Goal: Task Accomplishment & Management: Use online tool/utility

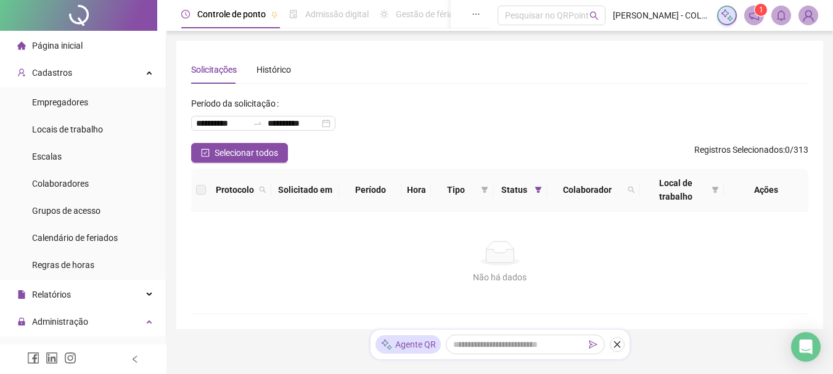
scroll to position [247, 0]
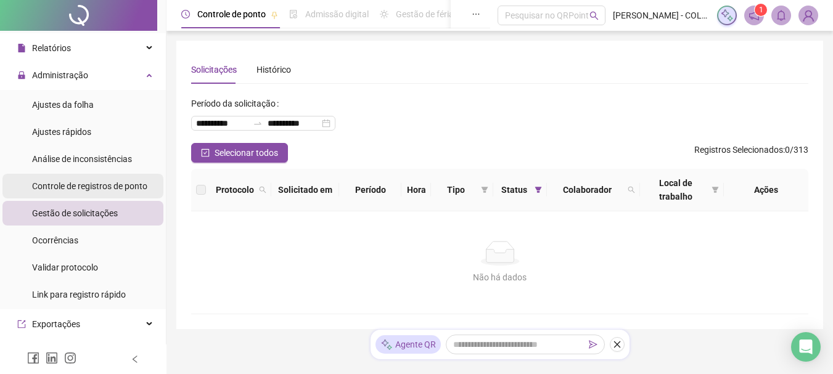
click at [107, 188] on span "Controle de registros de ponto" at bounding box center [89, 186] width 115 height 10
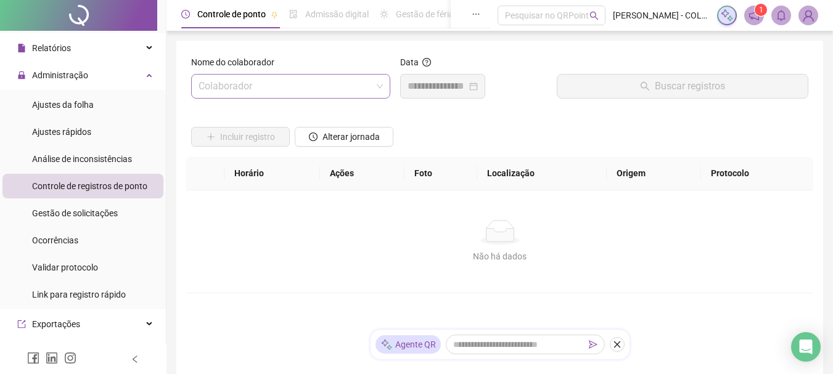
click at [230, 88] on input "search" at bounding box center [285, 86] width 173 height 23
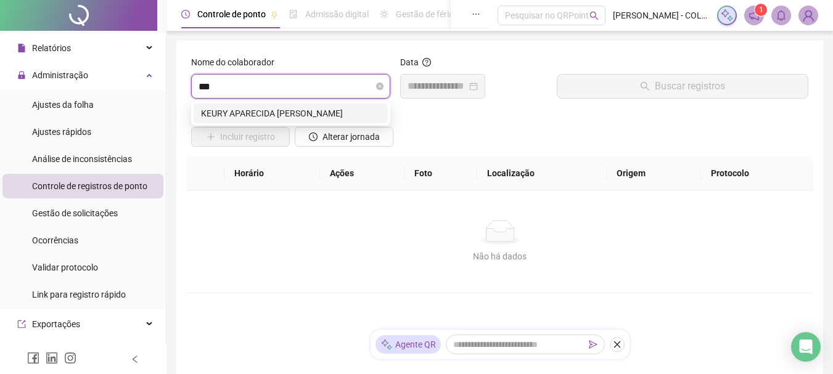
type input "****"
click at [253, 115] on div "KEURY APARECIDA [PERSON_NAME]" at bounding box center [290, 114] width 179 height 14
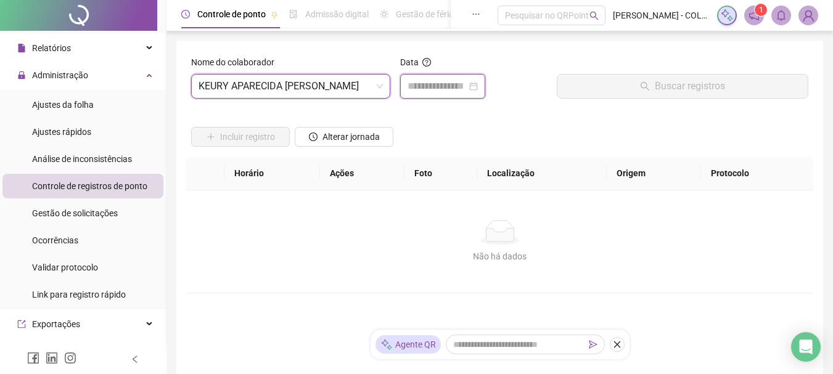
click at [466, 92] on input at bounding box center [437, 86] width 59 height 15
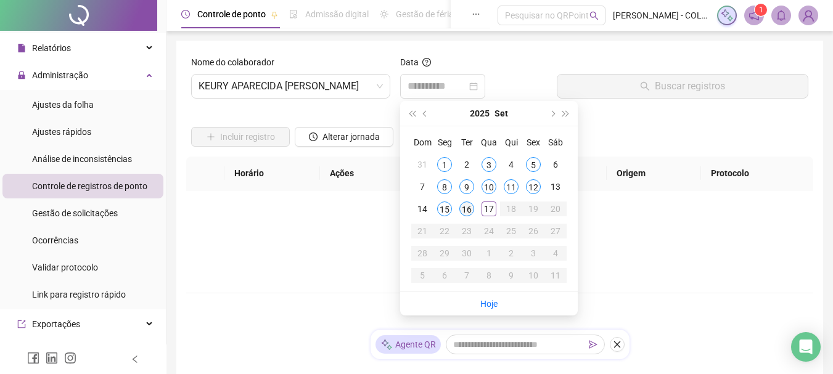
click at [470, 211] on div "16" at bounding box center [466, 209] width 15 height 15
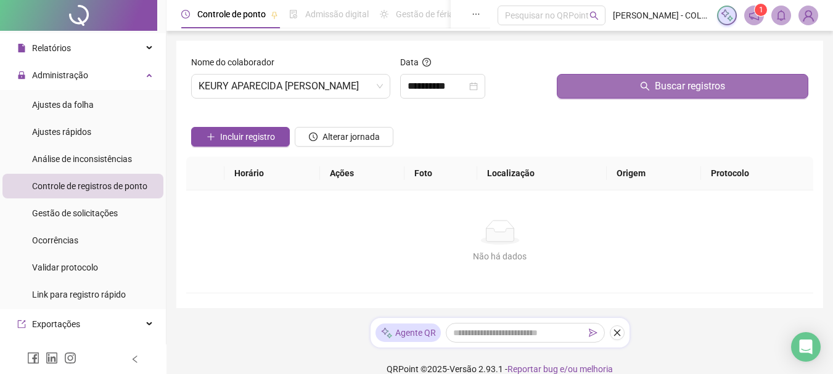
click at [606, 89] on button "Buscar registros" at bounding box center [683, 86] width 252 height 25
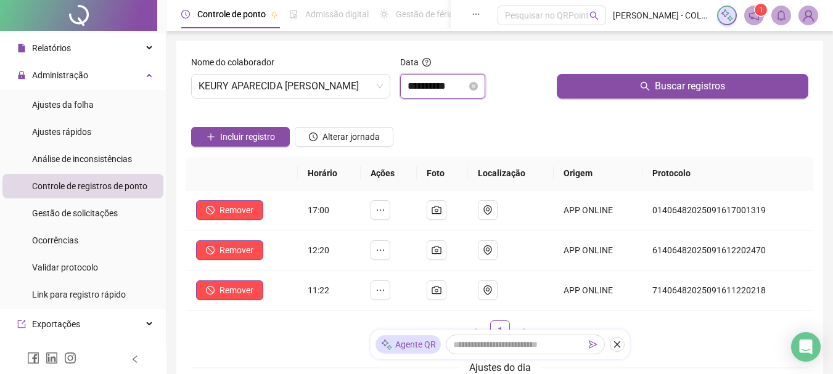
click at [439, 93] on input "**********" at bounding box center [437, 86] width 59 height 15
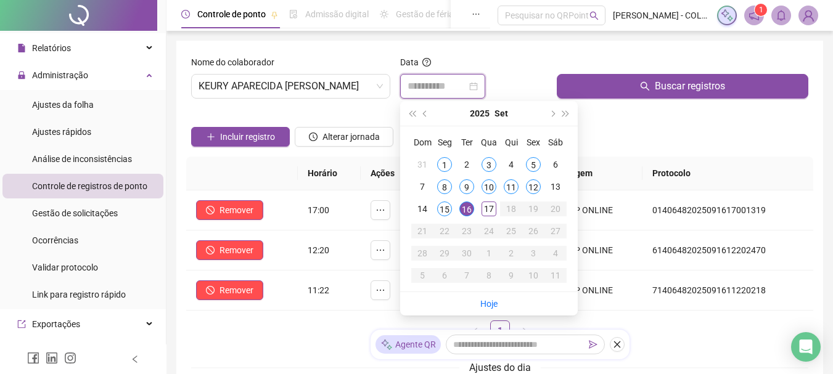
type input "**********"
click at [470, 208] on div "16" at bounding box center [466, 209] width 15 height 15
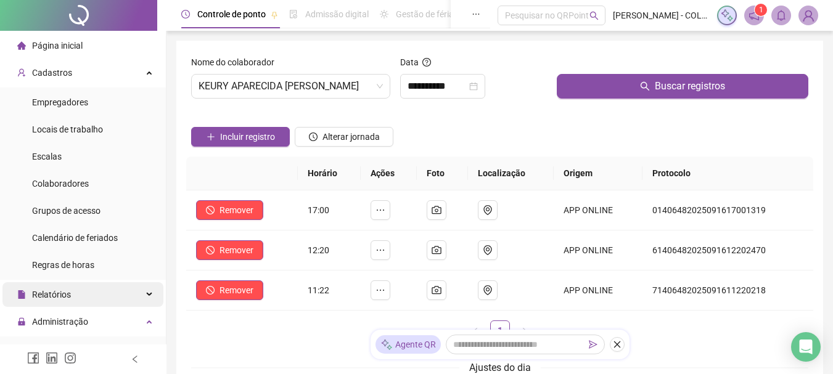
click at [81, 297] on div "Relatórios" at bounding box center [82, 294] width 161 height 25
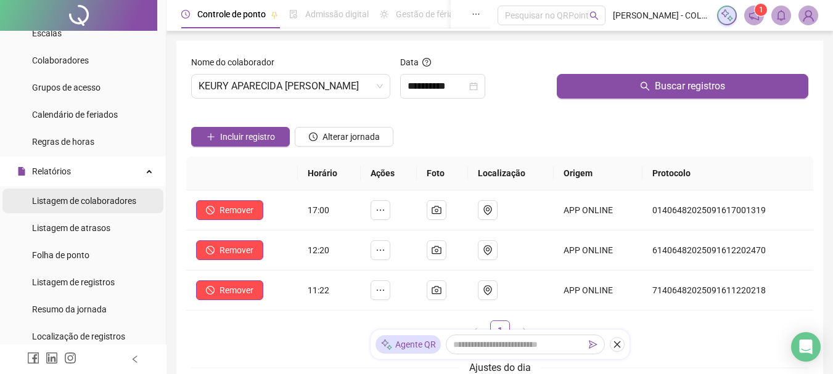
scroll to position [185, 0]
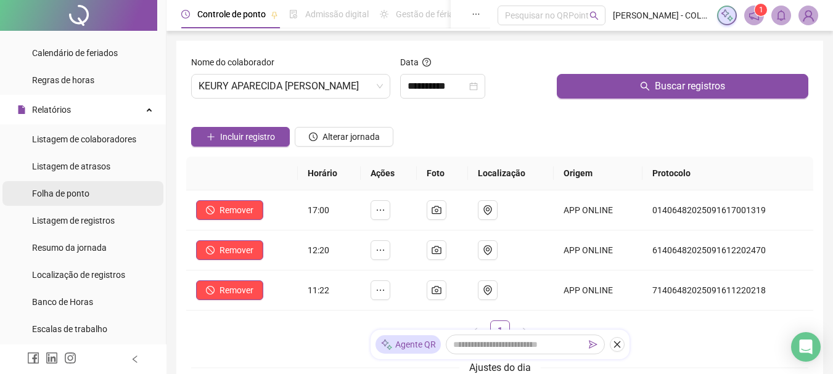
click at [60, 192] on span "Folha de ponto" at bounding box center [60, 194] width 57 height 10
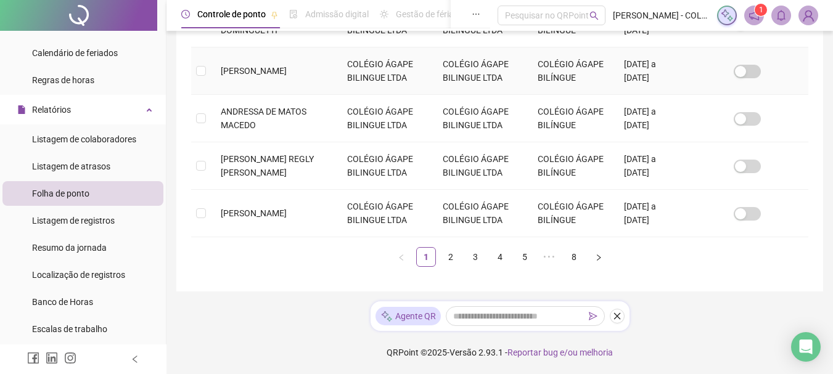
scroll to position [649, 0]
click at [501, 263] on link "4" at bounding box center [500, 257] width 18 height 18
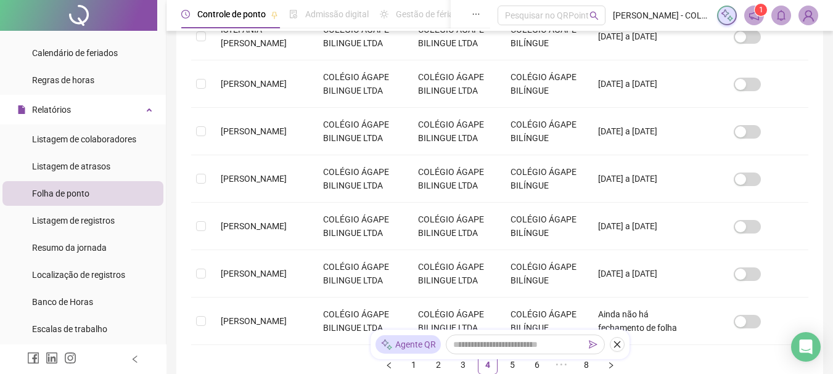
scroll to position [435, 0]
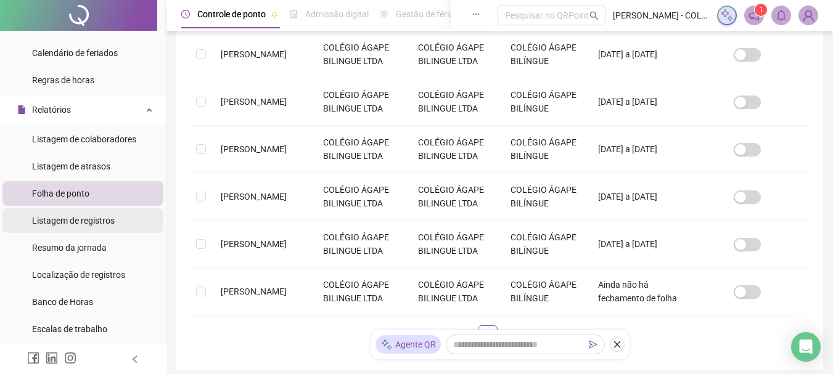
click at [86, 217] on span "Listagem de registros" at bounding box center [73, 221] width 83 height 10
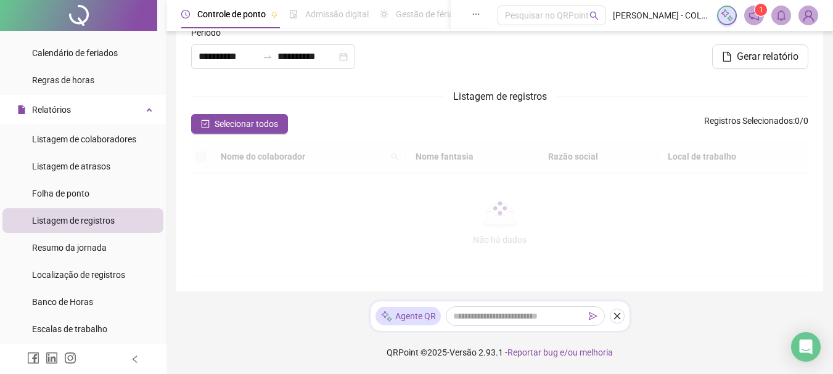
type input "**********"
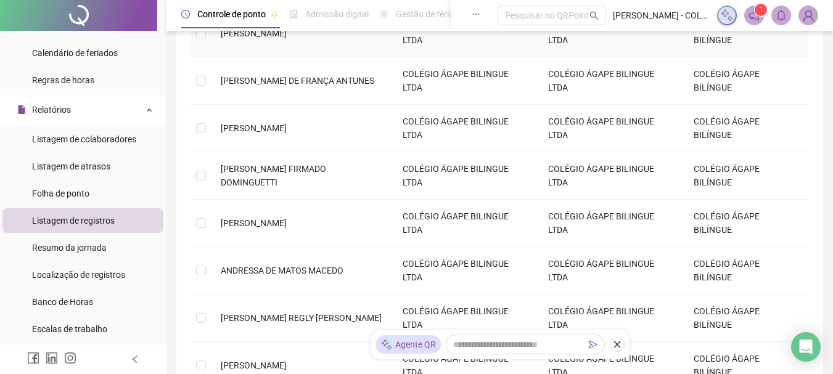
scroll to position [441, 0]
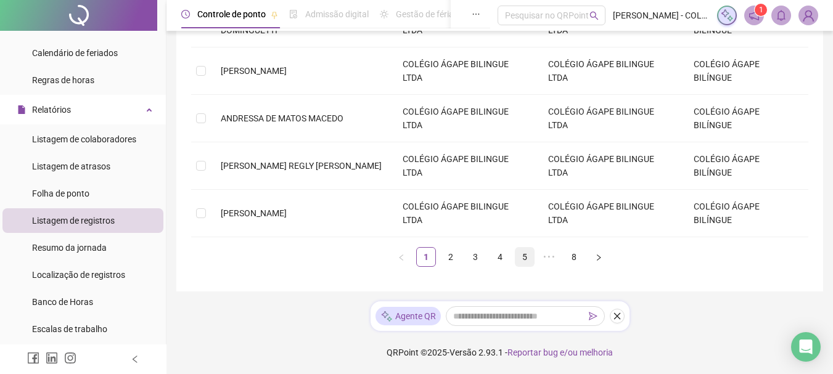
click at [527, 255] on link "5" at bounding box center [525, 257] width 18 height 18
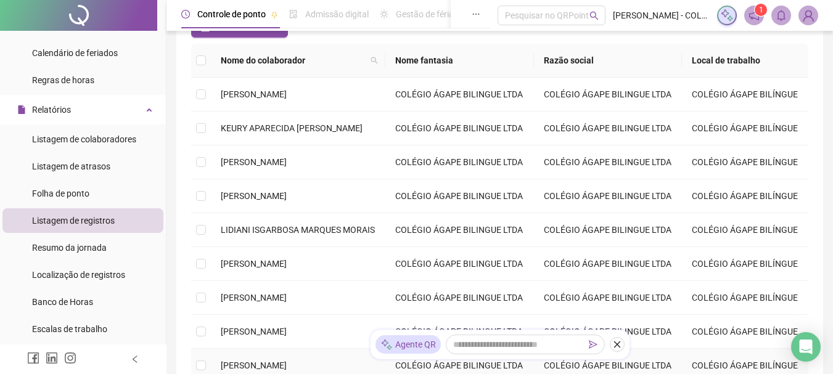
scroll to position [120, 0]
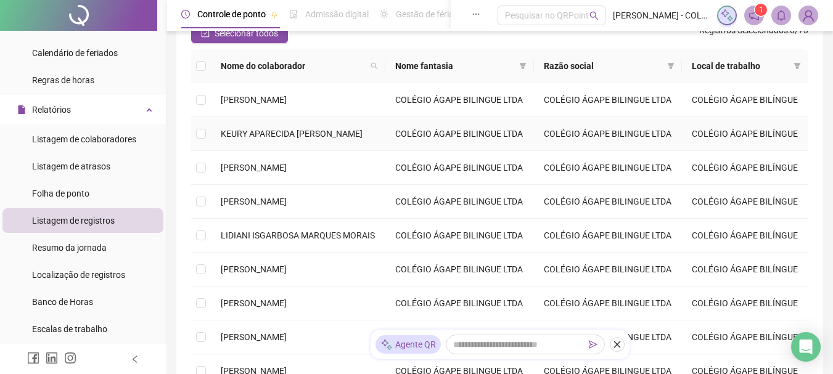
click at [232, 130] on span "KEURY APARECIDA [PERSON_NAME]" at bounding box center [292, 134] width 142 height 10
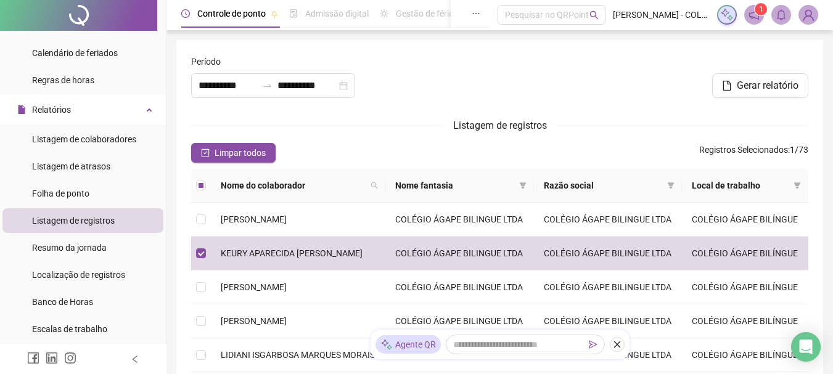
scroll to position [0, 0]
click at [760, 88] on span "Gerar relatório" at bounding box center [768, 86] width 62 height 15
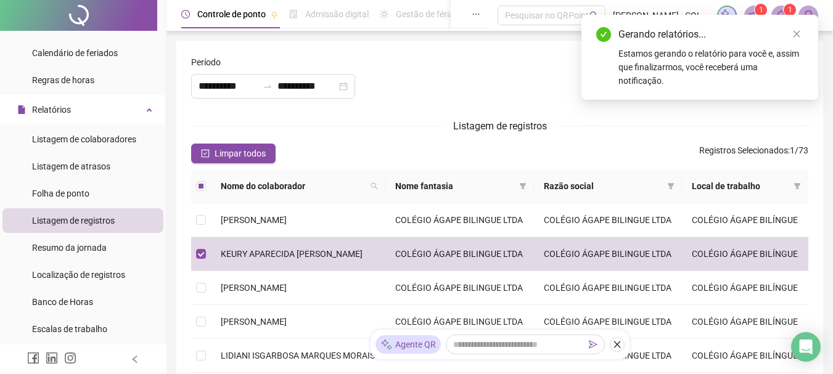
click at [672, 92] on div "Gerando relatórios... Estamos gerando o relatório para você e, assim que finali…" at bounding box center [699, 57] width 237 height 85
click at [686, 58] on div "Estamos gerando o relatório para você e, assim que finalizarmos, você receberá …" at bounding box center [710, 67] width 185 height 41
click at [797, 32] on icon "close" at bounding box center [796, 34] width 9 height 9
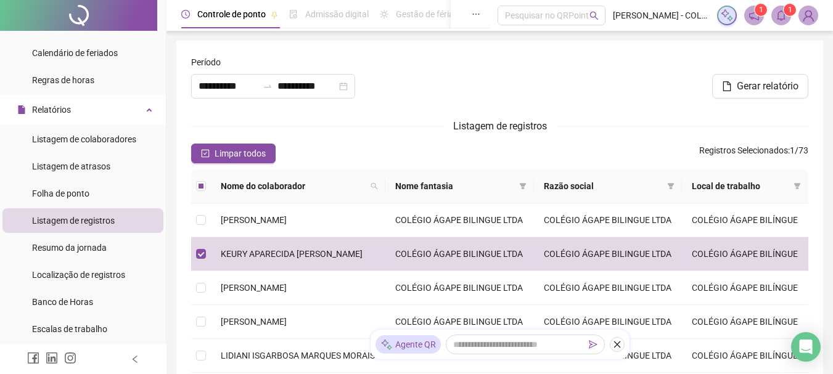
click at [752, 12] on icon "notification" at bounding box center [754, 15] width 11 height 11
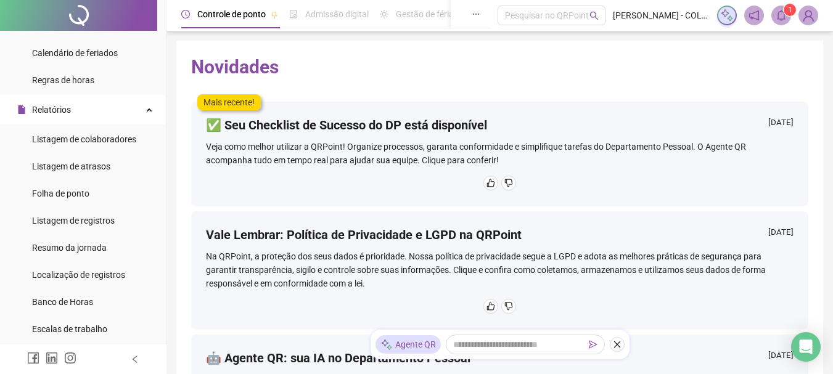
click at [755, 14] on icon "notification" at bounding box center [754, 15] width 11 height 11
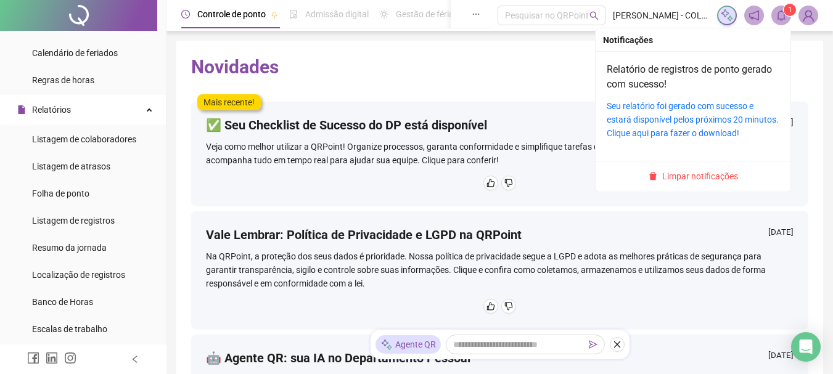
click at [783, 10] on icon "bell" at bounding box center [781, 15] width 11 height 11
click at [698, 123] on link "Seu relatório foi gerado com sucesso e estará disponível pelos próximos 20 minu…" at bounding box center [693, 119] width 172 height 37
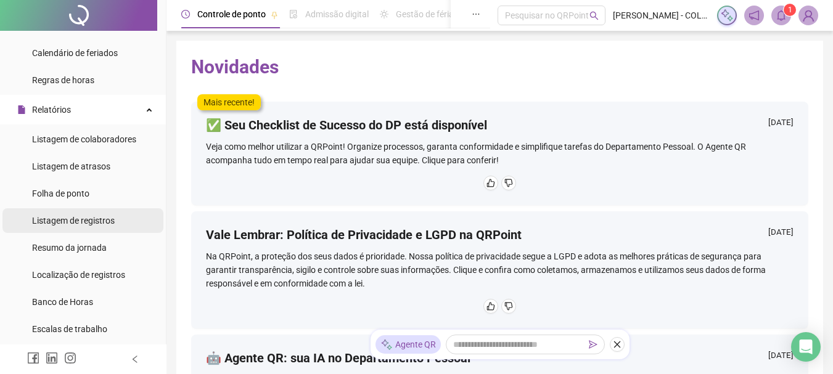
click at [105, 216] on span "Listagem de registros" at bounding box center [73, 221] width 83 height 10
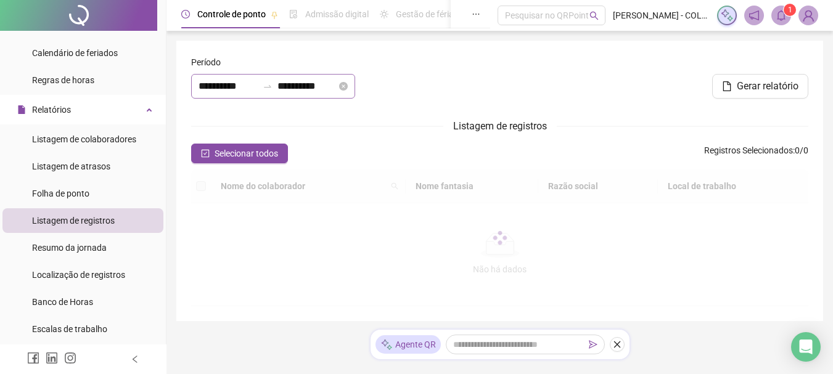
type input "**********"
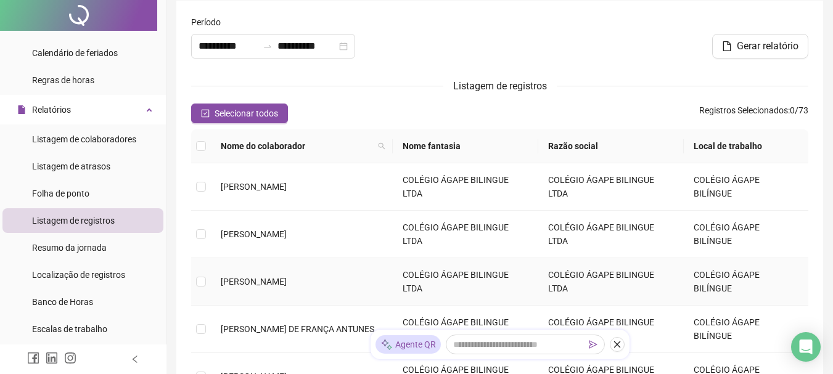
scroll to position [62, 0]
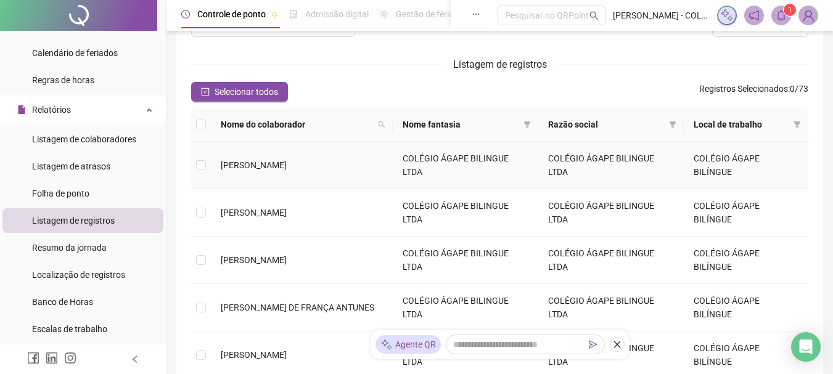
click at [287, 166] on span "[PERSON_NAME]" at bounding box center [254, 165] width 66 height 10
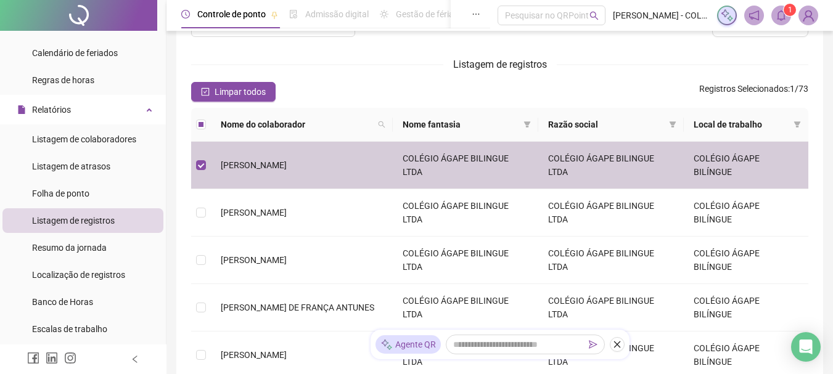
scroll to position [0, 0]
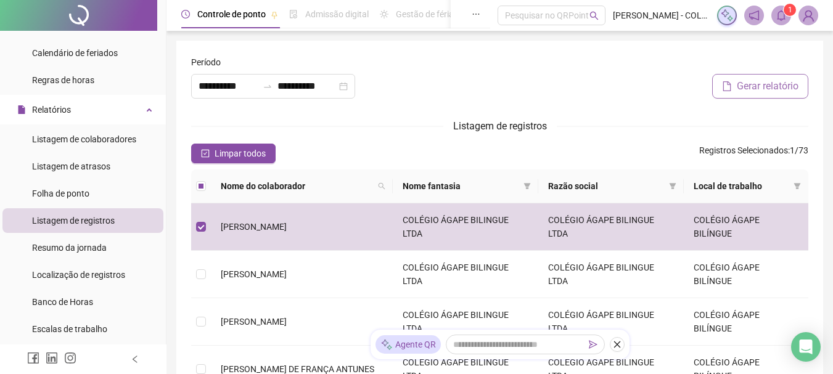
click at [750, 83] on span "Gerar relatório" at bounding box center [768, 86] width 62 height 15
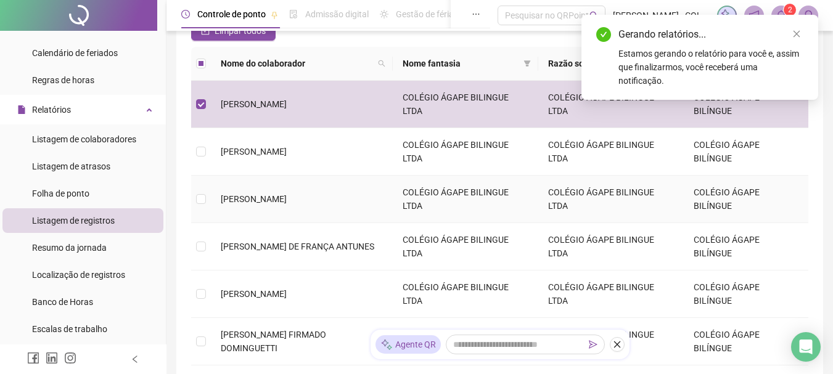
scroll to position [123, 0]
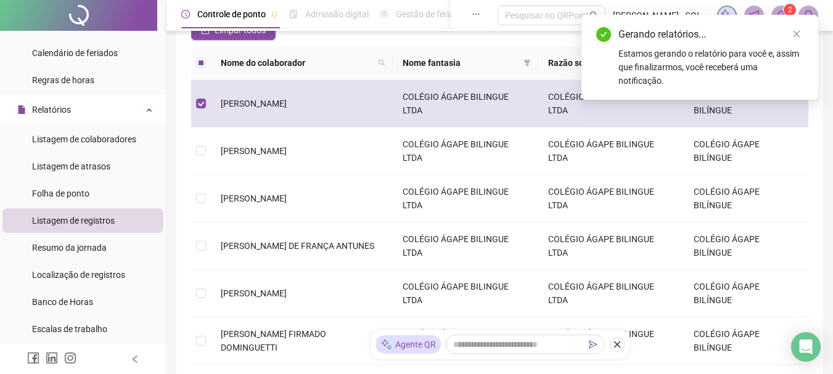
click at [194, 103] on td at bounding box center [201, 103] width 20 height 47
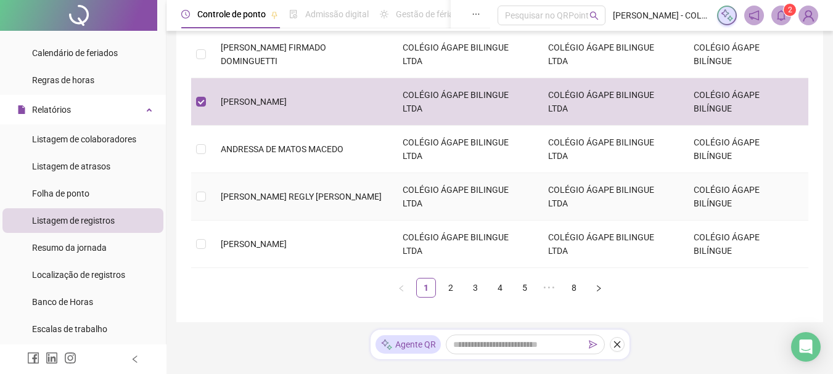
scroll to position [432, 0]
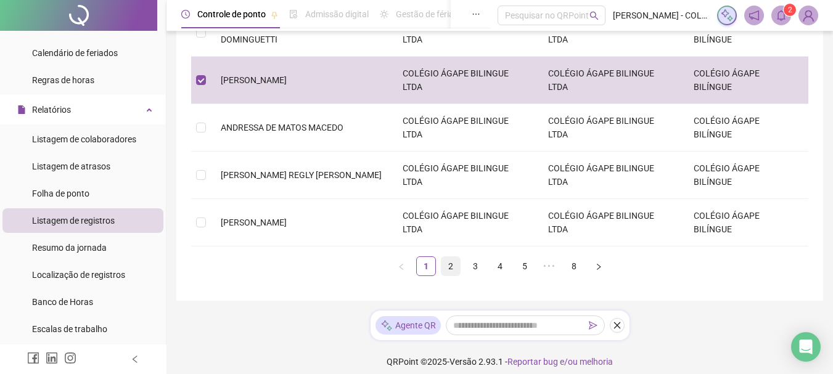
click at [445, 265] on link "2" at bounding box center [451, 266] width 18 height 18
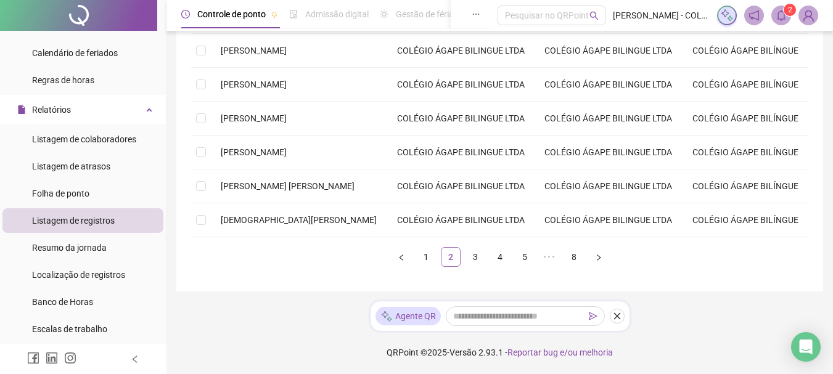
scroll to position [305, 0]
click at [231, 184] on span "[PERSON_NAME] [PERSON_NAME]" at bounding box center [288, 186] width 134 height 10
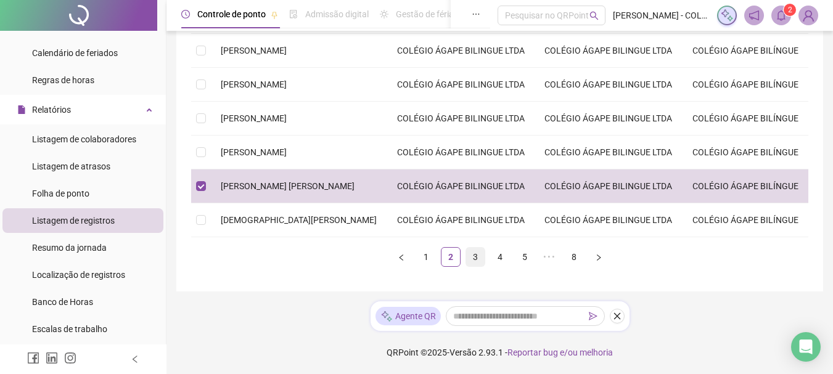
click at [475, 257] on link "3" at bounding box center [475, 257] width 18 height 18
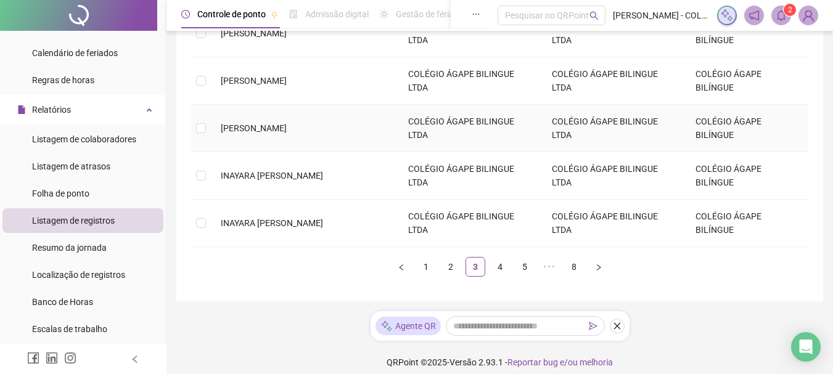
scroll to position [432, 0]
click at [303, 224] on span "INAYARA [PERSON_NAME]" at bounding box center [272, 223] width 102 height 10
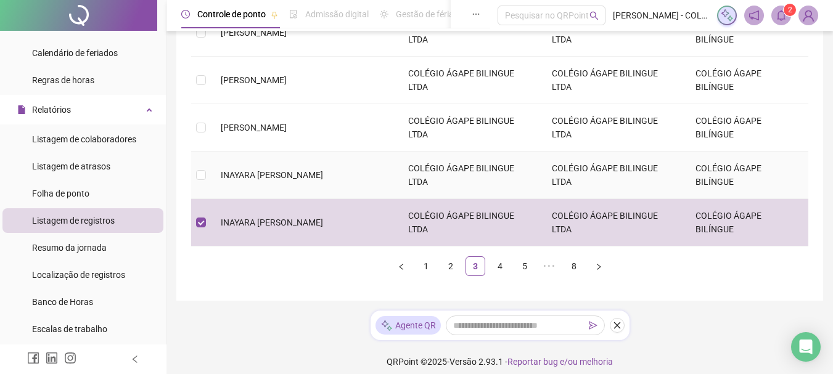
click at [300, 176] on span "INAYARA [PERSON_NAME]" at bounding box center [272, 175] width 102 height 10
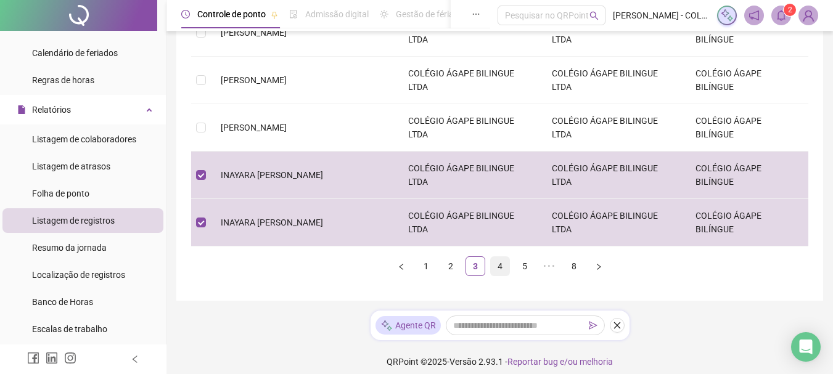
click at [493, 269] on link "4" at bounding box center [500, 266] width 18 height 18
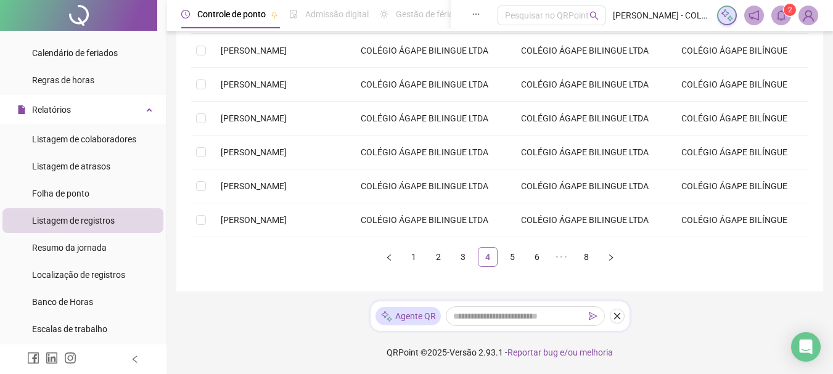
scroll to position [305, 0]
click at [261, 188] on span "[PERSON_NAME]" at bounding box center [254, 186] width 66 height 10
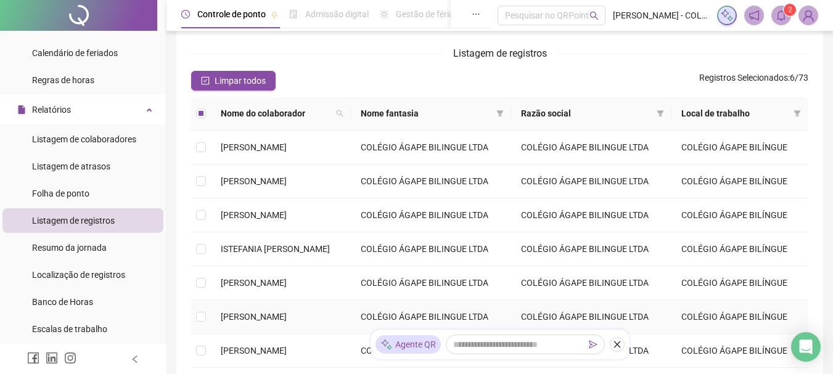
scroll to position [59, 0]
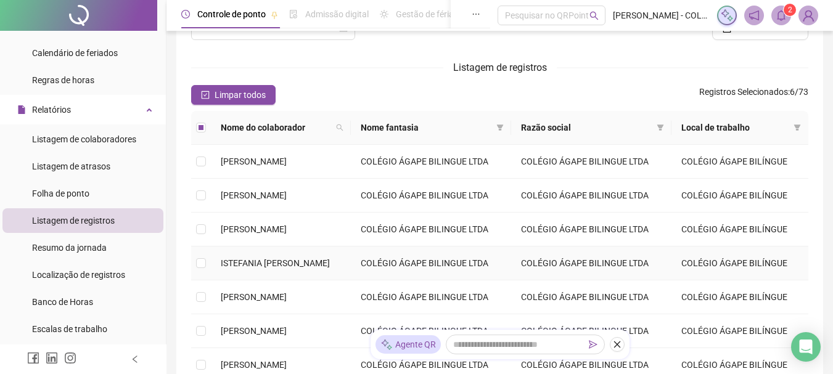
click at [311, 258] on span "ISTEFANIA [PERSON_NAME]" at bounding box center [275, 263] width 109 height 10
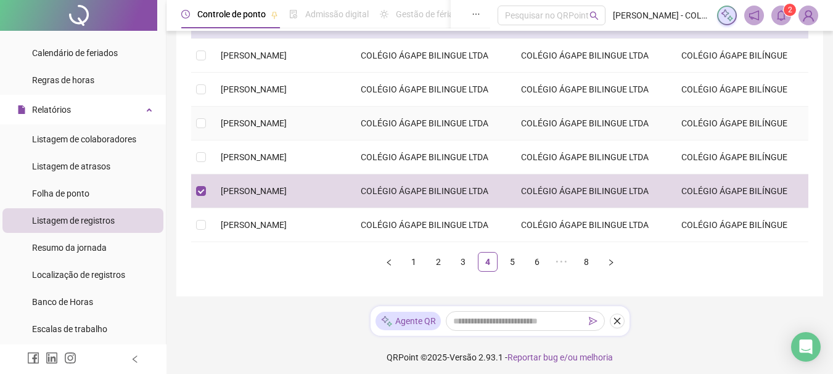
scroll to position [305, 0]
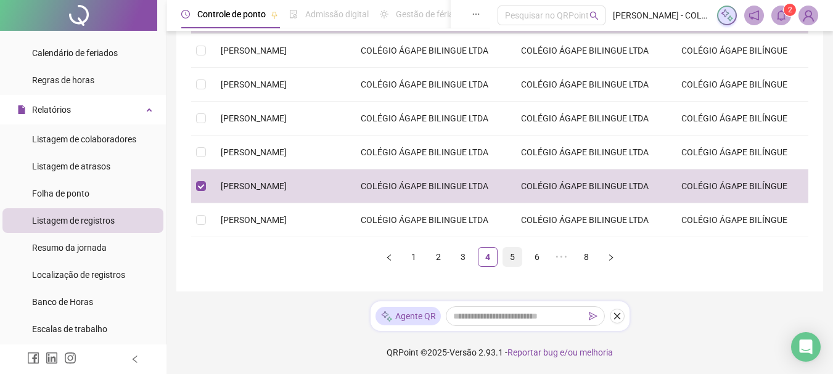
click at [514, 260] on link "5" at bounding box center [512, 257] width 18 height 18
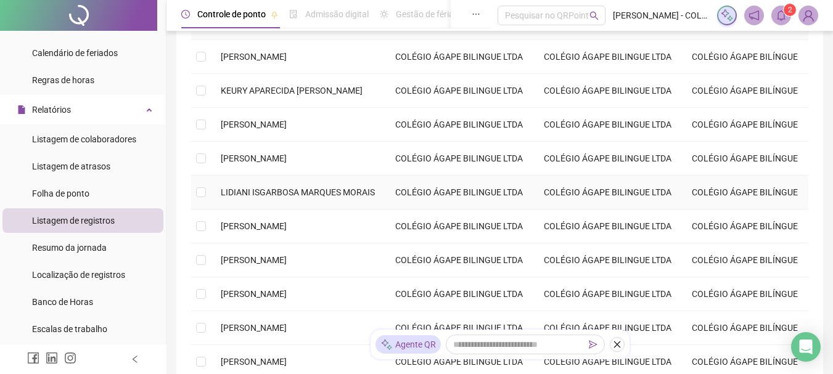
scroll to position [185, 0]
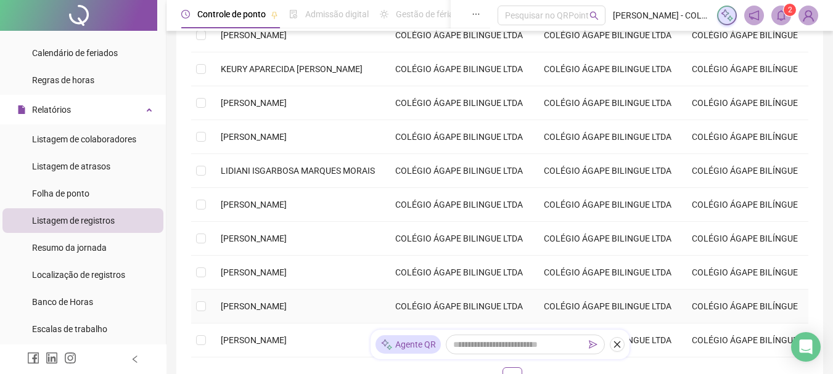
click at [287, 305] on span "[PERSON_NAME]" at bounding box center [254, 307] width 66 height 10
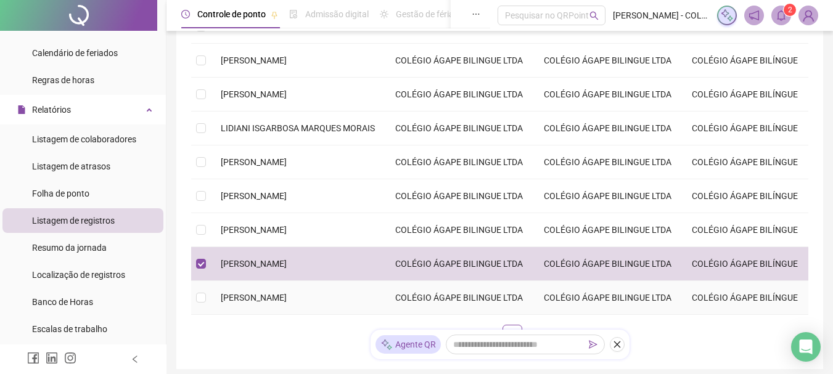
scroll to position [0, 0]
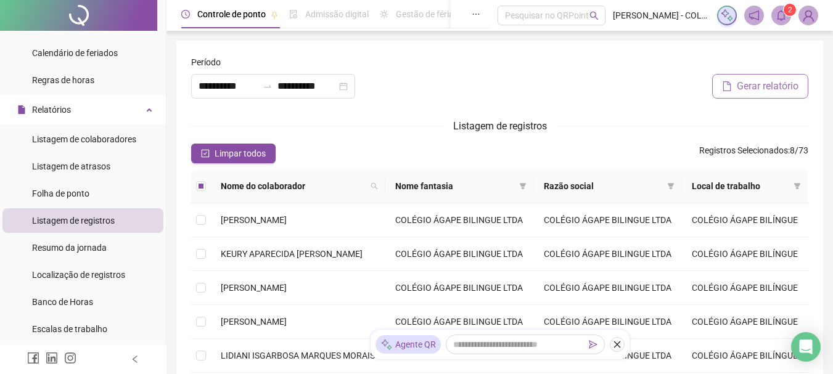
click at [763, 86] on span "Gerar relatório" at bounding box center [768, 86] width 62 height 15
click at [532, 60] on div at bounding box center [499, 81] width 209 height 53
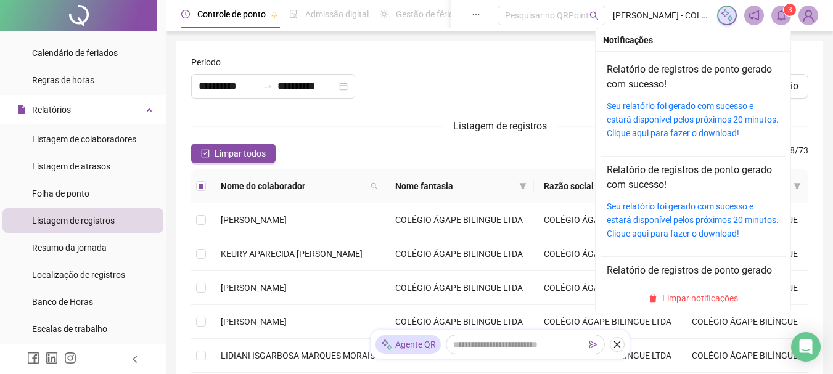
click at [781, 14] on icon "bell" at bounding box center [781, 15] width 11 height 11
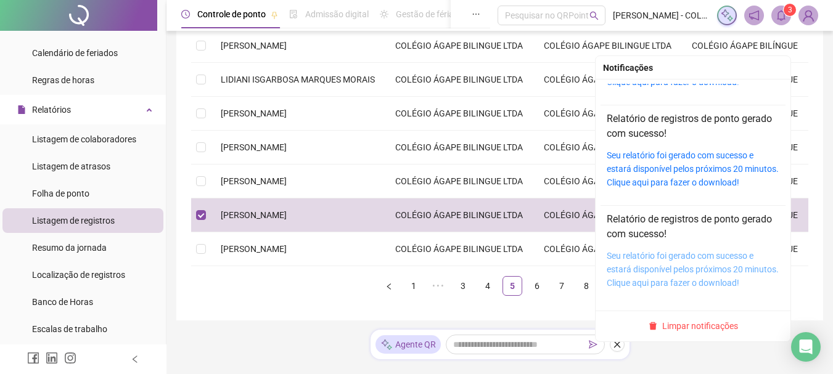
scroll to position [305, 0]
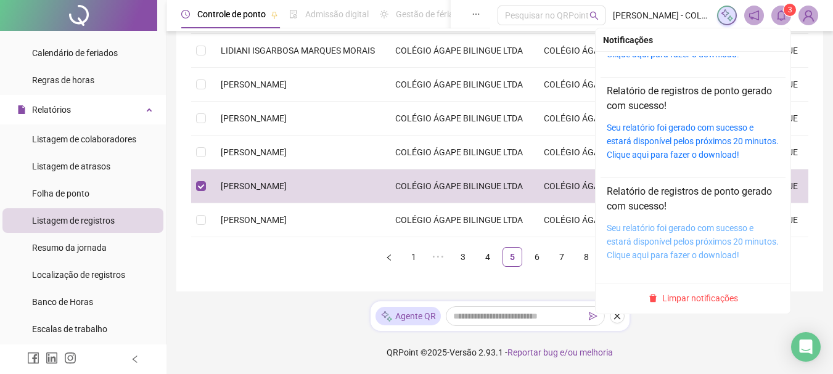
click at [695, 239] on link "Seu relatório foi gerado com sucesso e estará disponível pelos próximos 20 minu…" at bounding box center [693, 241] width 172 height 37
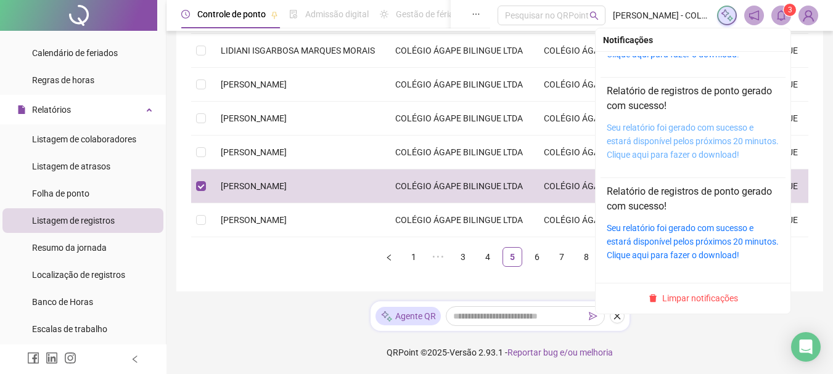
click at [679, 126] on link "Seu relatório foi gerado com sucesso e estará disponível pelos próximos 20 minu…" at bounding box center [693, 141] width 172 height 37
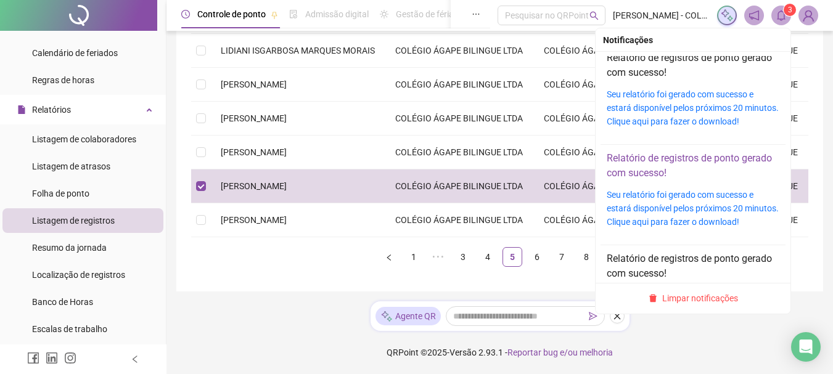
scroll to position [0, 0]
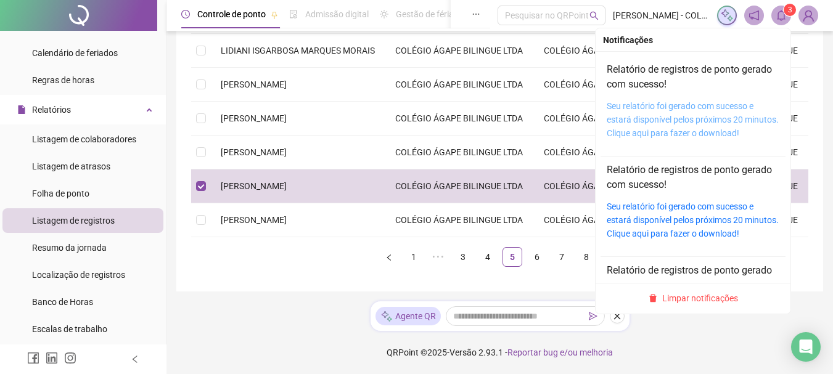
click at [679, 124] on link "Seu relatório foi gerado com sucesso e estará disponível pelos próximos 20 minu…" at bounding box center [693, 119] width 172 height 37
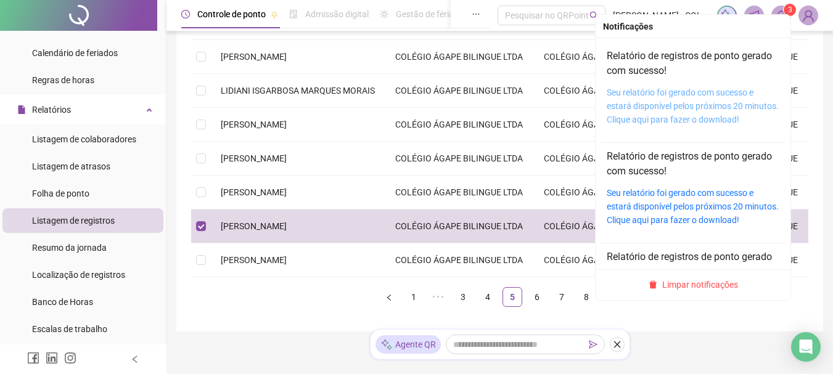
scroll to position [244, 0]
